Goal: Task Accomplishment & Management: Manage account settings

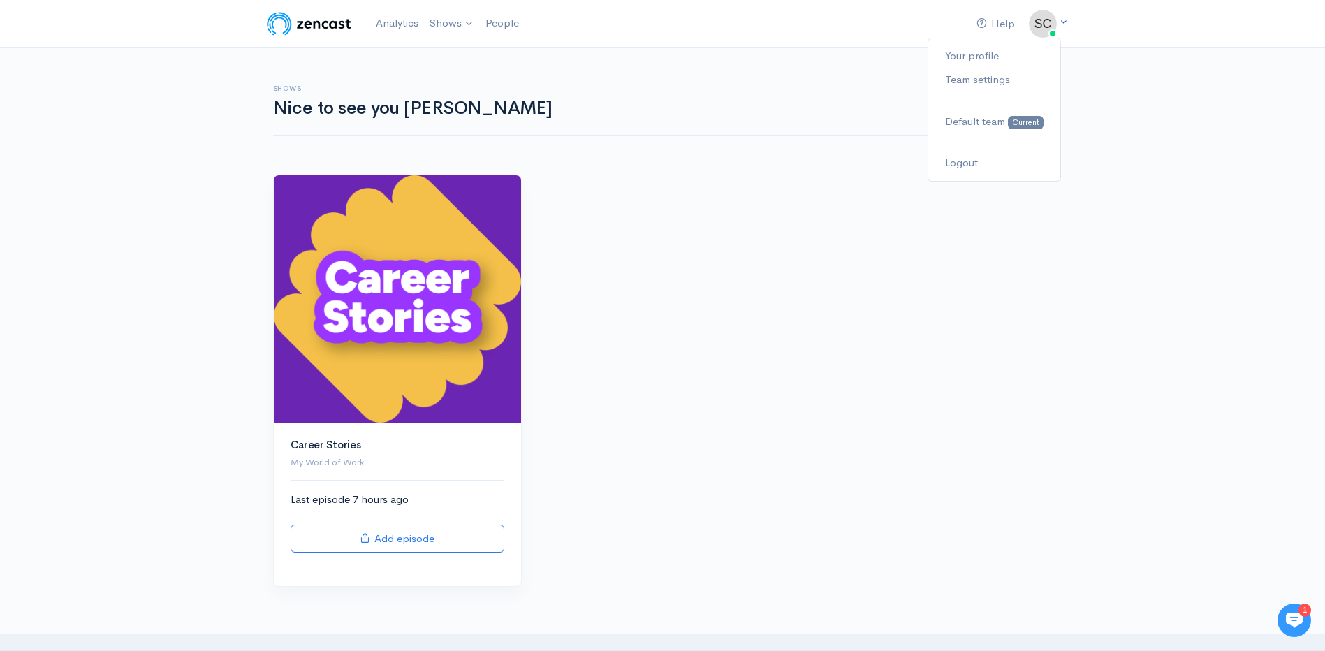
click at [1065, 22] on icon at bounding box center [1063, 21] width 9 height 9
click at [992, 76] on link "Team settings" at bounding box center [993, 80] width 131 height 24
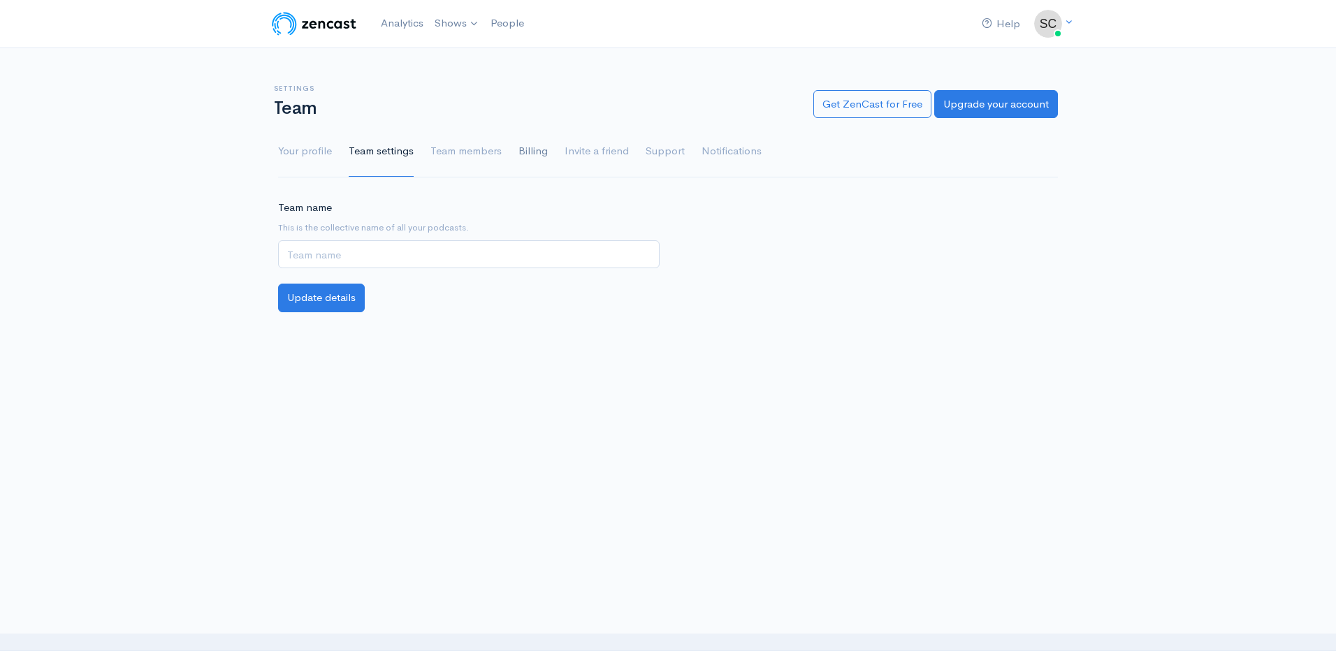
click at [541, 151] on link "Billing" at bounding box center [532, 151] width 29 height 50
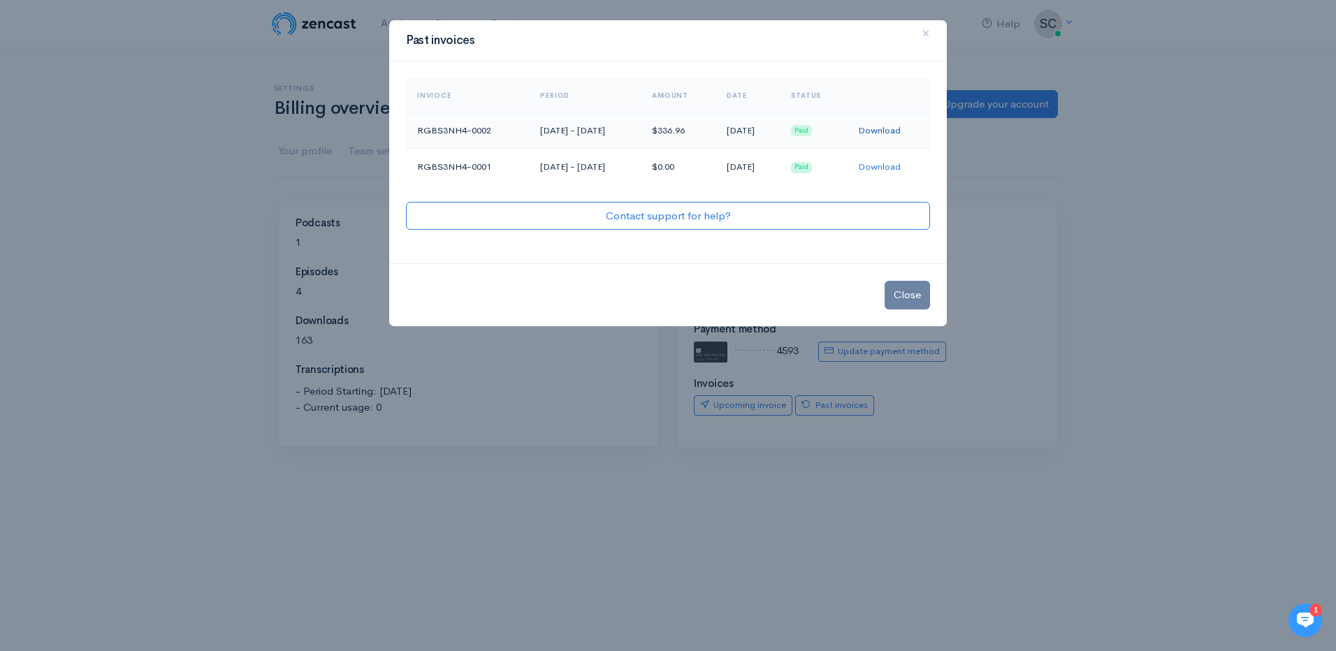
click at [882, 134] on link "Download" at bounding box center [879, 130] width 43 height 12
click at [911, 292] on button "Close" at bounding box center [906, 295] width 45 height 29
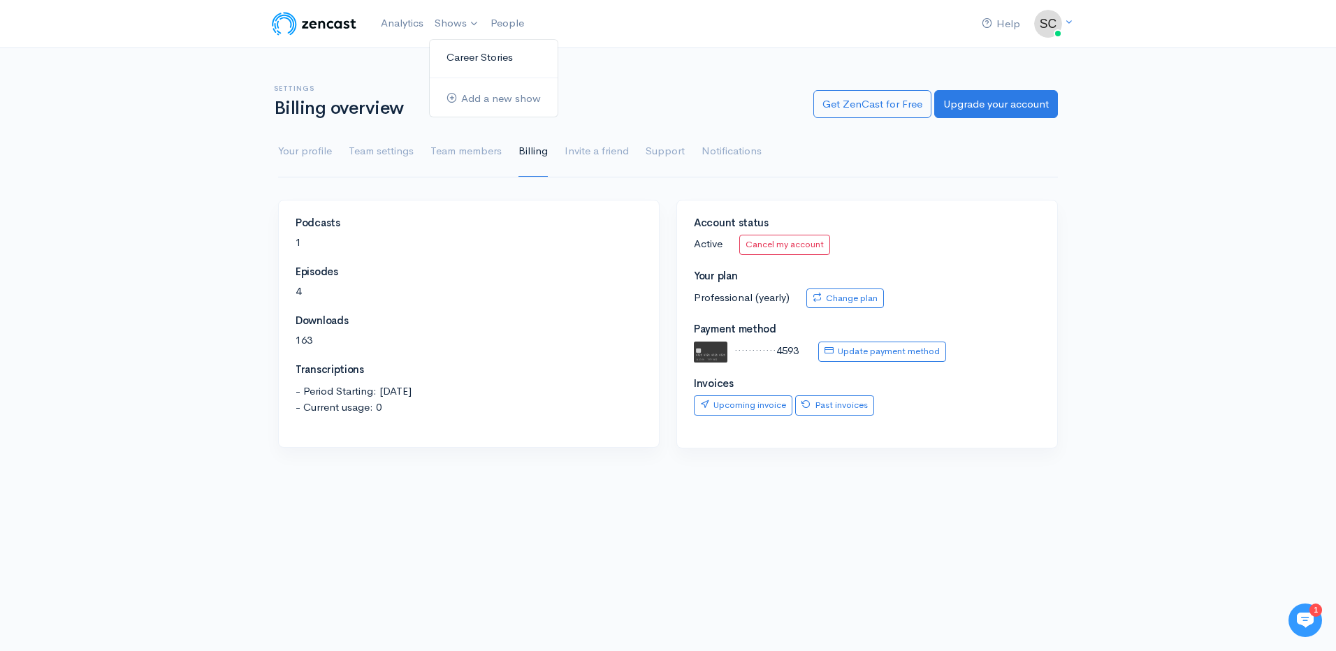
click at [453, 52] on link "Career Stories" at bounding box center [494, 57] width 128 height 24
